Goal: Obtain resource: Obtain resource

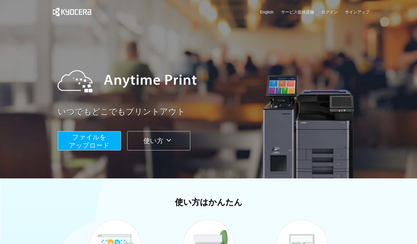
click at [97, 138] on span "ファイルを ​​アップロード" at bounding box center [89, 141] width 41 height 16
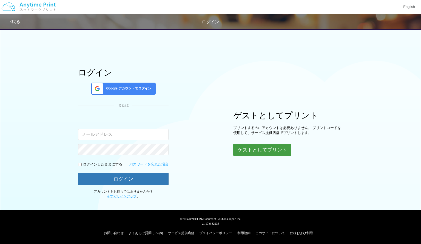
click at [236, 145] on button "ゲストとしてプリント" at bounding box center [262, 150] width 58 height 12
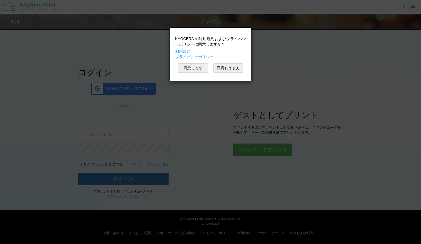
click at [188, 67] on button "同意します" at bounding box center [193, 67] width 30 height 9
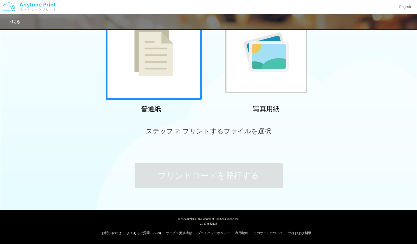
scroll to position [61, 0]
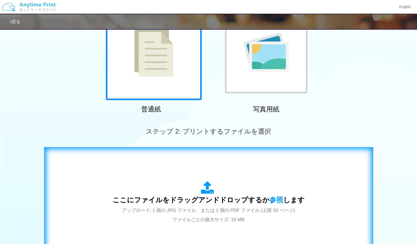
click at [204, 171] on div "ここにファイルをドラッグアンドドロップするか 参照 します アップロード: 1 個の JPG ファイル、または 1 個の PDF ファイル (上限 50 ペー…" at bounding box center [209, 202] width 318 height 99
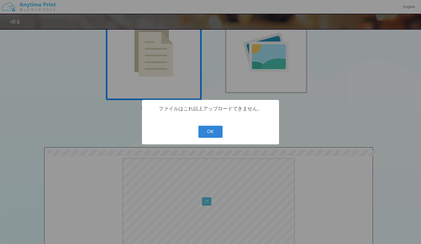
click at [206, 140] on div "? ! i ファイルはこれ以上アップロードできません。 OK Cancel ×" at bounding box center [210, 122] width 137 height 44
click at [205, 137] on button "OK" at bounding box center [211, 132] width 24 height 12
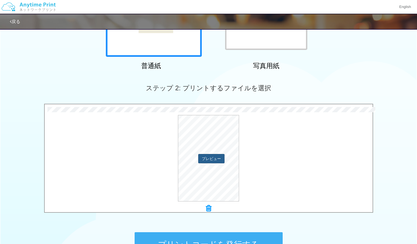
scroll to position [105, 0]
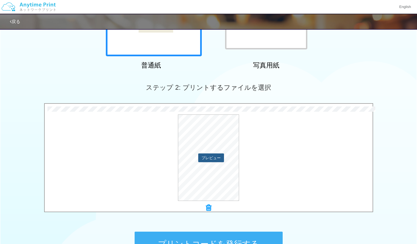
click at [208, 158] on button "プレビュー" at bounding box center [211, 157] width 26 height 9
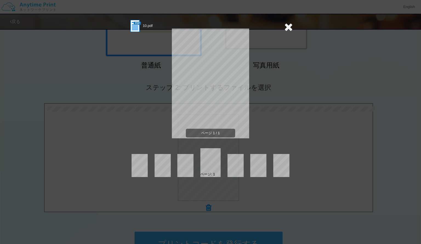
click at [293, 21] on div "10.pdf ページ 1 / 1 ページ: 1" at bounding box center [210, 122] width 421 height 244
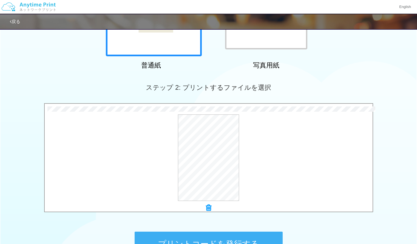
click at [207, 207] on icon at bounding box center [208, 207] width 5 height 7
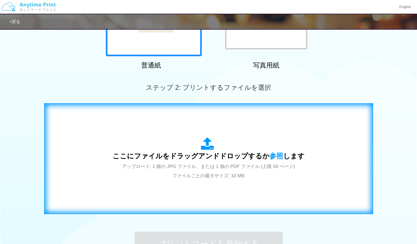
click at [193, 140] on div "ここにファイルをドラッグアンドドロップするか 参照 します アップロード: 1 個の JPG ファイル、または 1 個の PDF ファイル (上限 50 ペー…" at bounding box center [209, 158] width 192 height 43
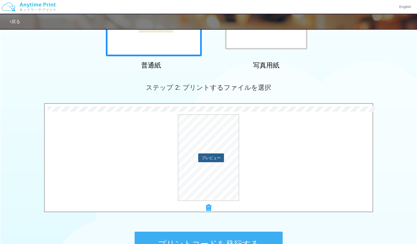
click at [217, 154] on button "プレビュー" at bounding box center [211, 157] width 26 height 9
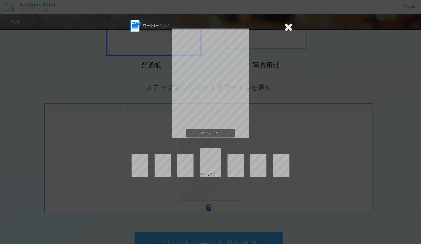
click at [291, 28] on icon at bounding box center [288, 26] width 9 height 11
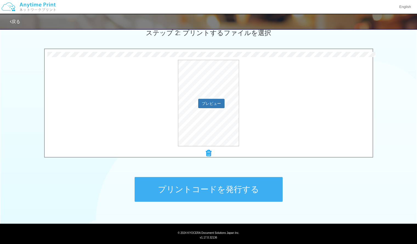
scroll to position [168, 0]
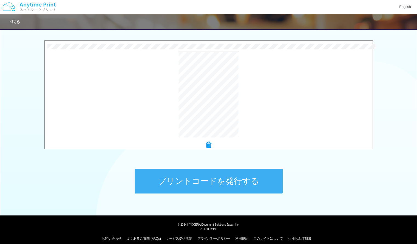
click at [219, 185] on button "プリントコードを発行する" at bounding box center [209, 181] width 148 height 25
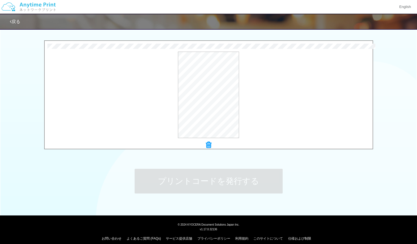
scroll to position [0, 0]
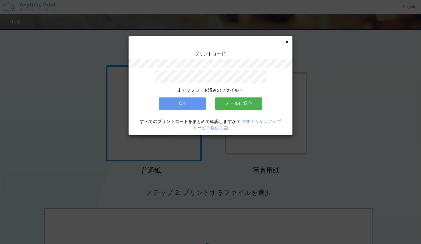
click at [285, 42] on div "プリントコード: 1 アップロード済みのファイル OK メールに送信 すべてのプリントコードをまとめて確認しますか？ 今すぐサインアップ サービス提供店舗" at bounding box center [211, 85] width 164 height 99
click at [285, 41] on div "プリントコード: 1 アップロード済みのファイル OK メールに送信 すべてのプリントコードをまとめて確認しますか？ 今すぐサインアップ サービス提供店舗" at bounding box center [211, 85] width 164 height 99
click at [287, 43] on icon at bounding box center [287, 42] width 3 height 4
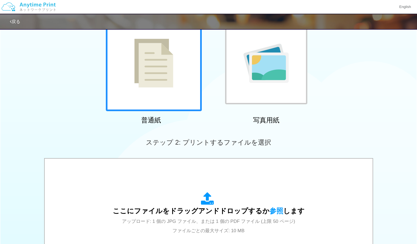
scroll to position [51, 0]
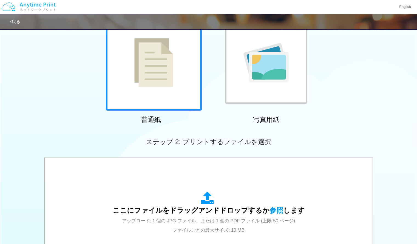
click at [201, 179] on div "ここにファイルをドラッグアンドドロップするか 参照 します アップロード: 1 個の JPG ファイル、または 1 個の PDF ファイル (上限 50 ペー…" at bounding box center [208, 213] width 317 height 99
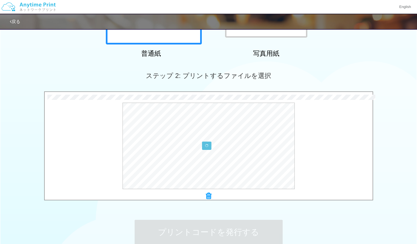
scroll to position [122, 0]
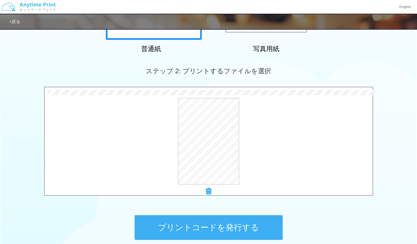
click at [214, 224] on button "プリントコードを発行する" at bounding box center [209, 227] width 148 height 25
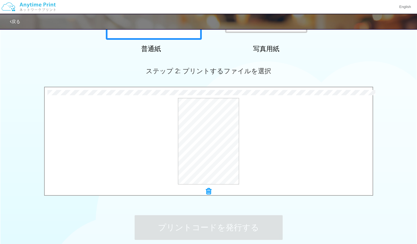
scroll to position [0, 0]
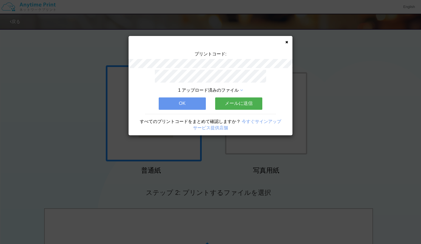
click at [287, 43] on icon at bounding box center [287, 42] width 3 height 4
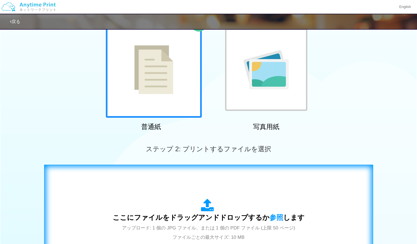
scroll to position [47, 0]
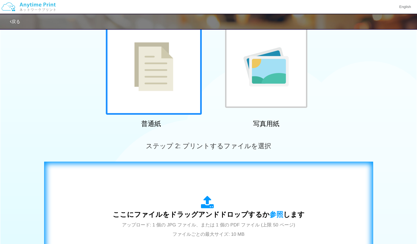
click at [161, 204] on div "ここにファイルをドラッグアンドドロップするか 参照 します アップロード: 1 個の JPG ファイル、または 1 個の PDF ファイル (上限 50 ペー…" at bounding box center [209, 217] width 192 height 43
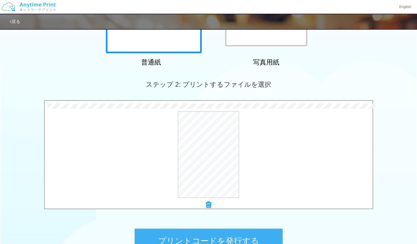
scroll to position [111, 0]
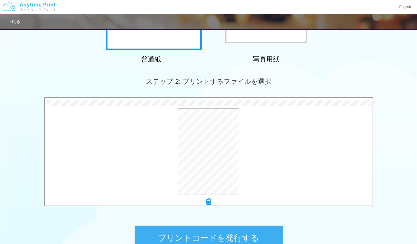
click at [210, 238] on button "プリントコードを発行する" at bounding box center [209, 238] width 148 height 25
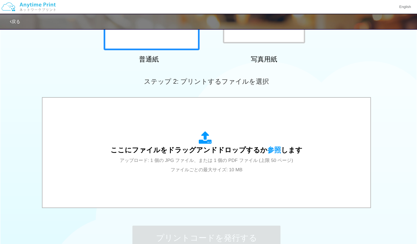
scroll to position [0, 0]
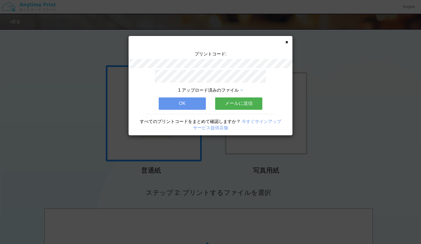
click at [287, 41] on icon at bounding box center [287, 42] width 3 height 4
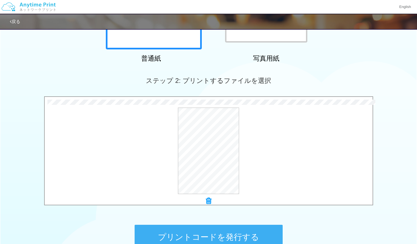
scroll to position [112, 0]
click at [209, 230] on button "プリントコードを発行する" at bounding box center [209, 236] width 148 height 25
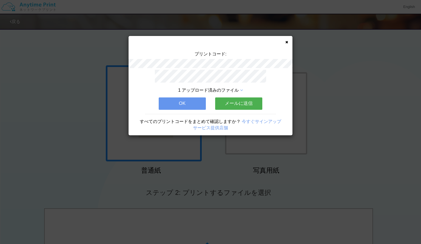
click at [286, 40] on icon at bounding box center [287, 42] width 3 height 4
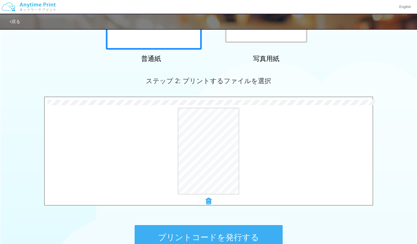
scroll to position [112, 0]
click at [199, 232] on button "プリントコードを発行する" at bounding box center [209, 237] width 148 height 25
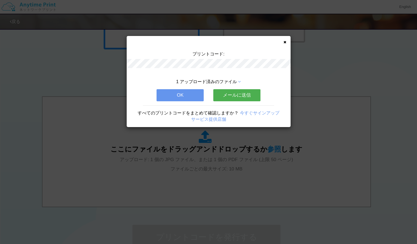
scroll to position [0, 0]
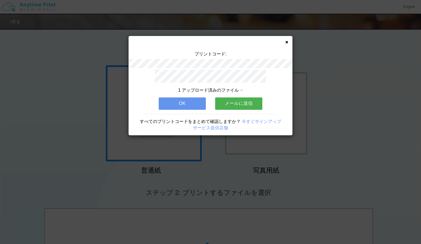
click at [285, 42] on div "プリントコード: 1 アップロード済みのファイル OK メールに送信 すべてのプリントコードをまとめて確認しますか？ 今すぐサインアップ サービス提供店舗" at bounding box center [211, 85] width 164 height 99
click at [287, 42] on icon at bounding box center [287, 42] width 3 height 4
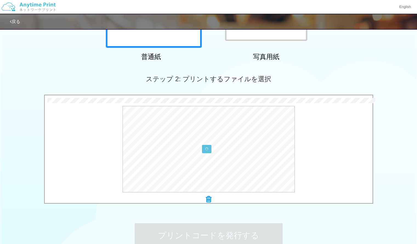
scroll to position [115, 0]
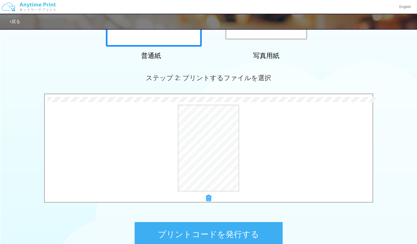
click at [201, 232] on button "プリントコードを発行する" at bounding box center [209, 234] width 148 height 25
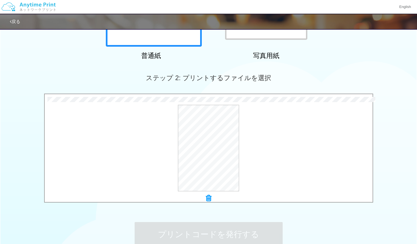
scroll to position [0, 0]
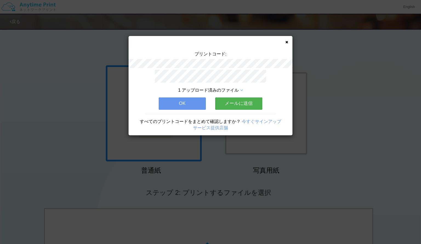
click at [286, 41] on icon at bounding box center [287, 42] width 3 height 4
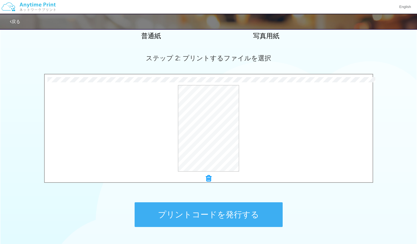
scroll to position [135, 0]
click at [199, 217] on button "プリントコードを発行する" at bounding box center [209, 214] width 148 height 25
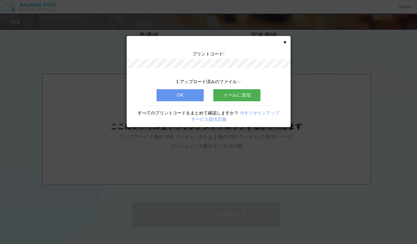
scroll to position [0, 0]
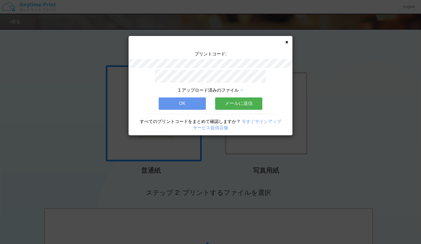
click at [286, 44] on icon at bounding box center [287, 42] width 3 height 4
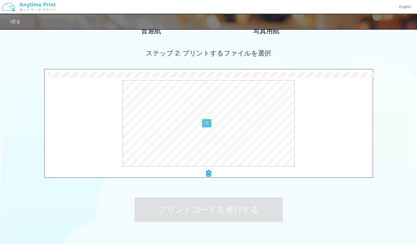
scroll to position [173, 0]
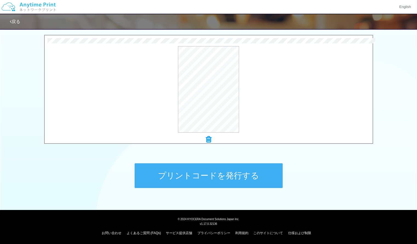
click at [203, 165] on button "プリントコードを発行する" at bounding box center [209, 175] width 148 height 25
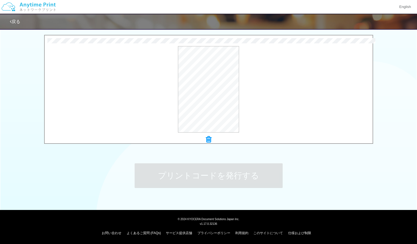
scroll to position [0, 0]
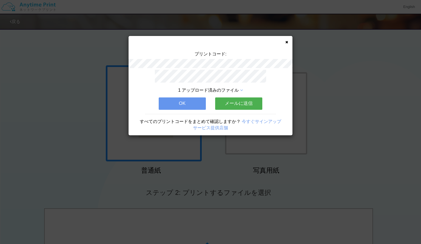
click at [285, 43] on div "プリントコード: 1 アップロード済みのファイル OK メールに送信 すべてのプリントコードをまとめて確認しますか？ 今すぐサインアップ サービス提供店舗" at bounding box center [211, 85] width 164 height 99
click at [287, 43] on icon at bounding box center [287, 42] width 3 height 4
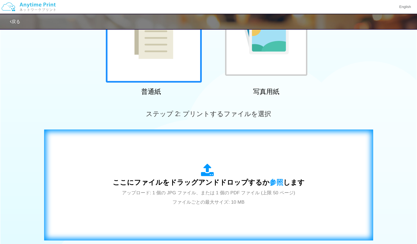
scroll to position [79, 0]
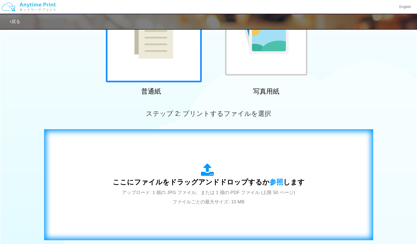
click at [227, 158] on div "ここにファイルをドラッグアンドドロップするか 参照 します アップロード: 1 個の JPG ファイル、または 1 個の PDF ファイル (上限 50 ペー…" at bounding box center [209, 184] width 318 height 99
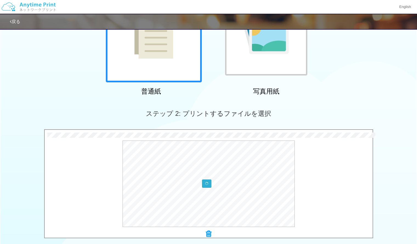
scroll to position [173, 0]
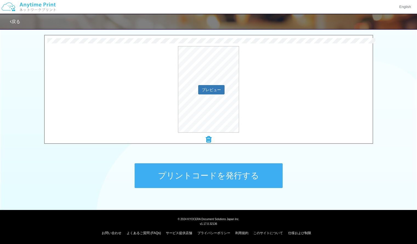
click at [216, 181] on button "プリントコードを発行する" at bounding box center [209, 175] width 148 height 25
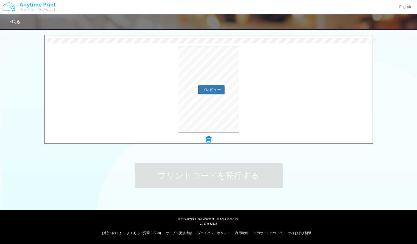
scroll to position [0, 0]
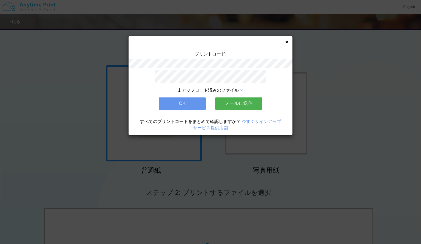
click at [289, 43] on div "プリントコード: 1 アップロード済みのファイル OK メールに送信 すべてのプリントコードをまとめて確認しますか？ 今すぐサインアップ サービス提供店舗" at bounding box center [211, 85] width 164 height 99
click at [289, 42] on div "プリントコード: 1 アップロード済みのファイル OK メールに送信 すべてのプリントコードをまとめて確認しますか？ 今すぐサインアップ サービス提供店舗" at bounding box center [211, 85] width 164 height 99
click at [286, 42] on icon at bounding box center [287, 42] width 3 height 4
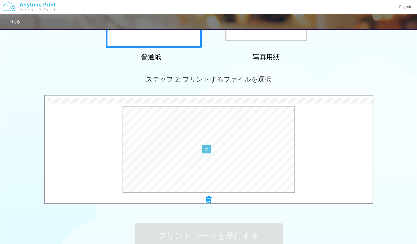
scroll to position [114, 0]
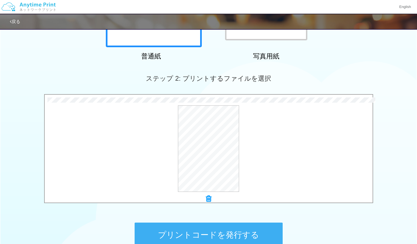
click at [199, 237] on button "プリントコードを発行する" at bounding box center [209, 234] width 148 height 25
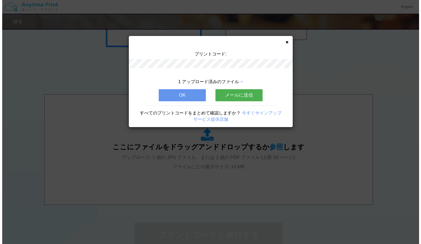
scroll to position [0, 0]
